Goal: Information Seeking & Learning: Learn about a topic

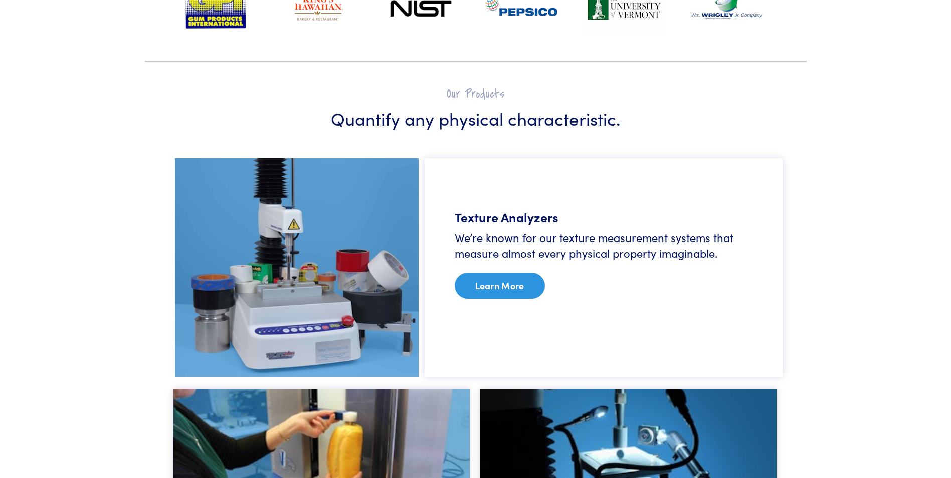
scroll to position [652, 0]
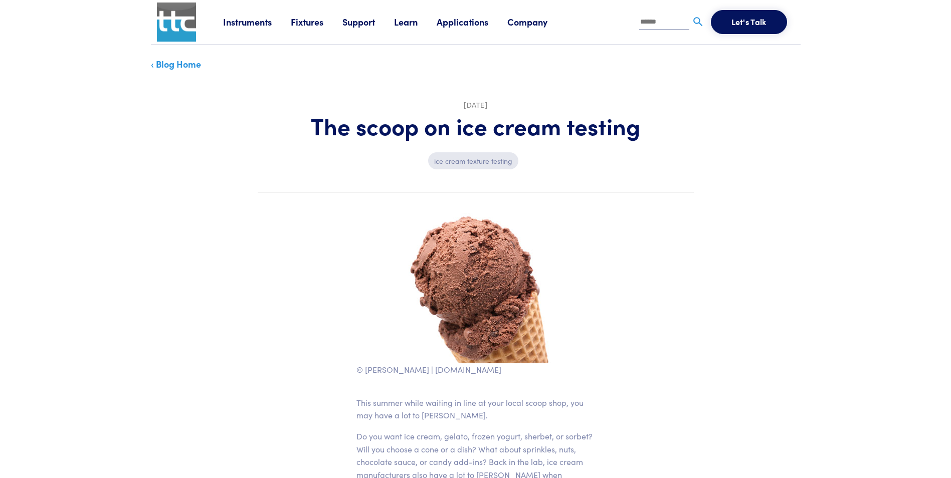
click at [180, 16] on img at bounding box center [176, 22] width 39 height 39
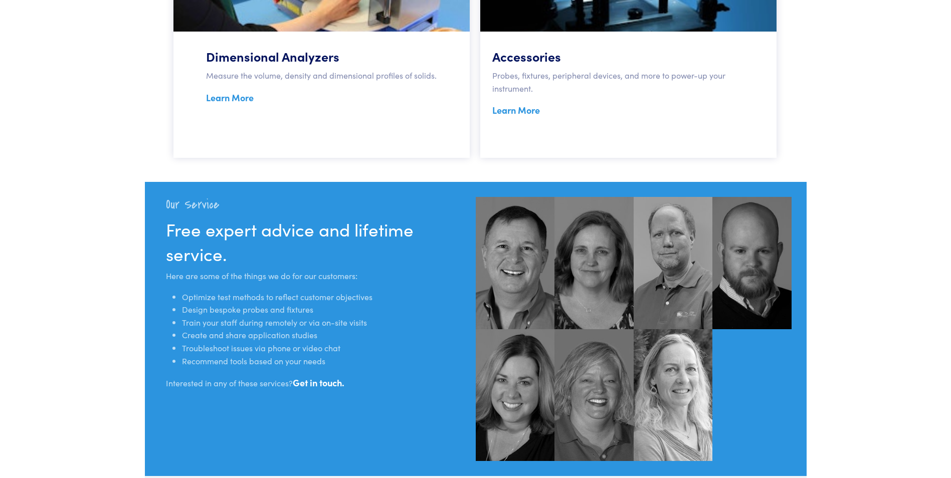
scroll to position [1003, 0]
